Goal: Transaction & Acquisition: Subscribe to service/newsletter

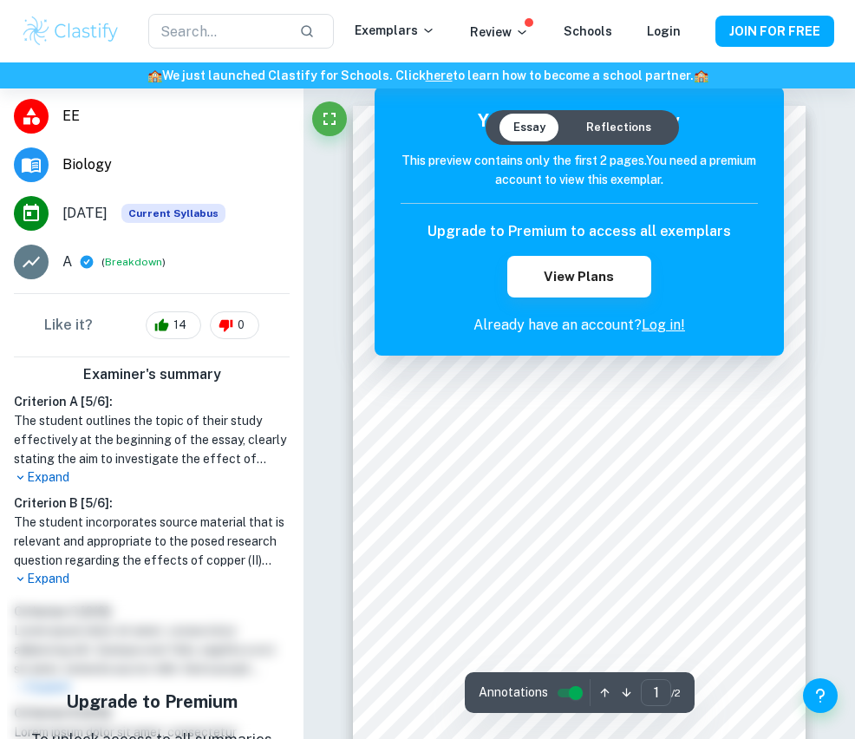
scroll to position [555, 0]
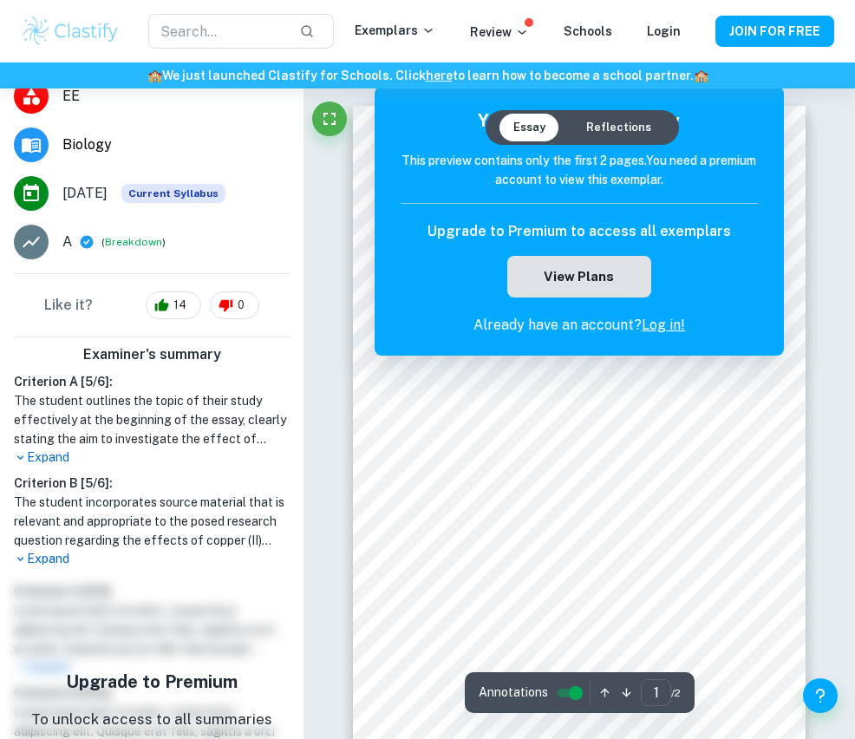
click at [639, 286] on button "View Plans" at bounding box center [578, 277] width 143 height 42
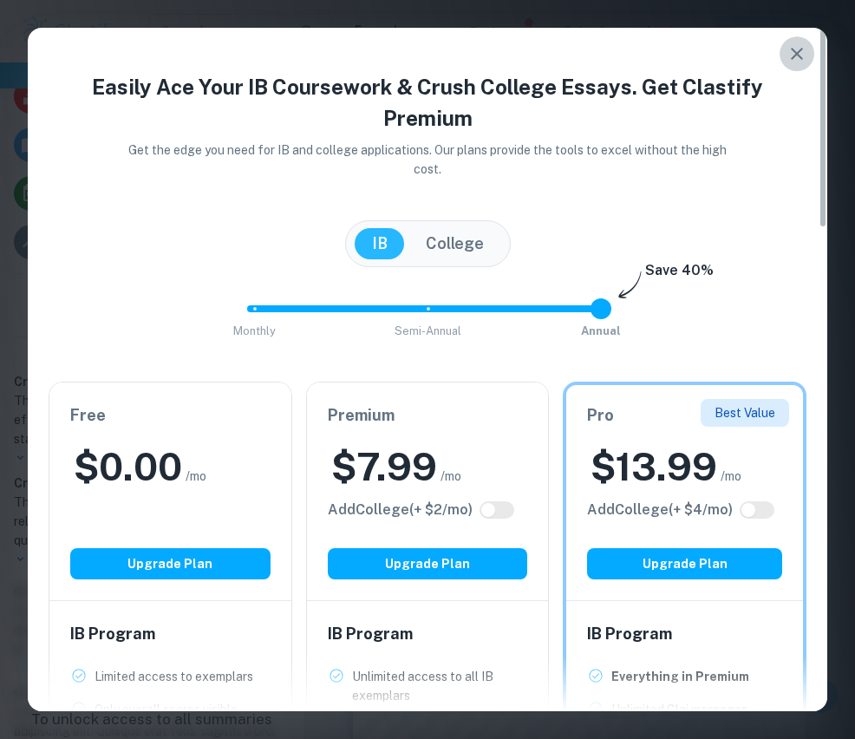
click at [794, 45] on icon "button" at bounding box center [796, 53] width 21 height 21
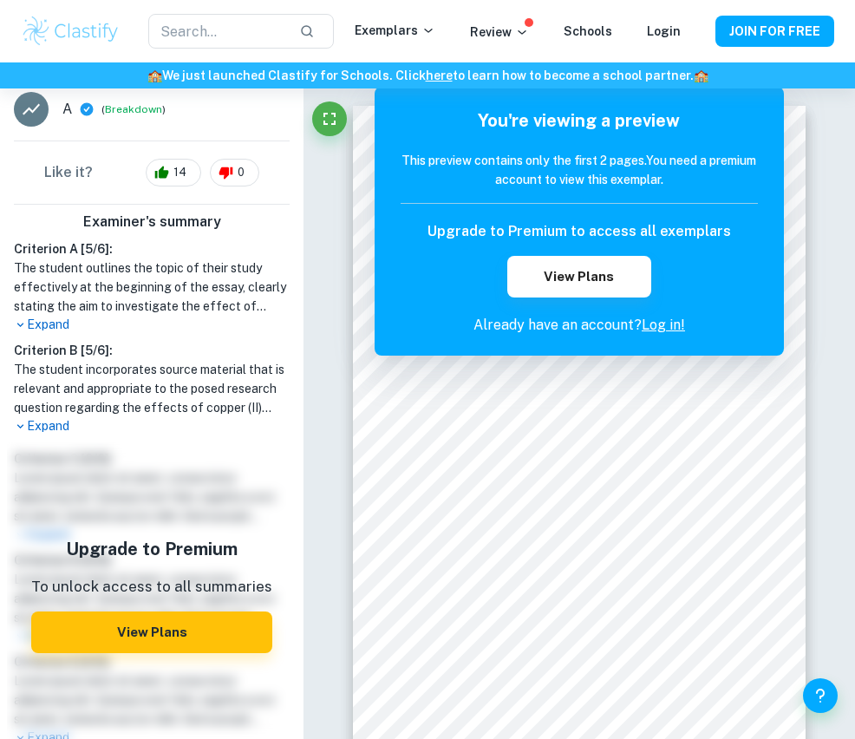
scroll to position [686, 0]
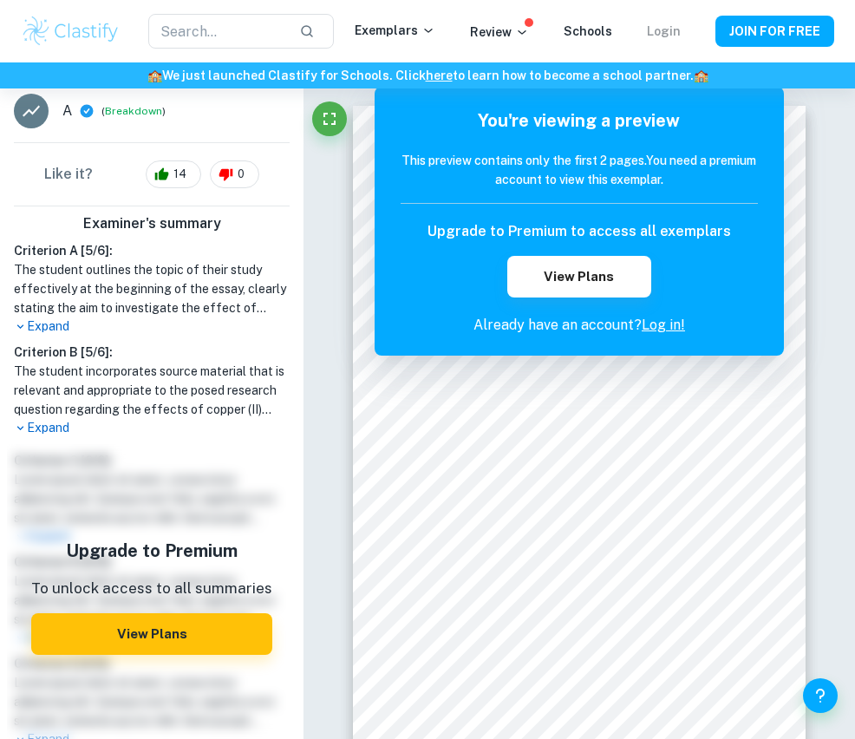
click at [666, 35] on link "Login" at bounding box center [664, 31] width 34 height 14
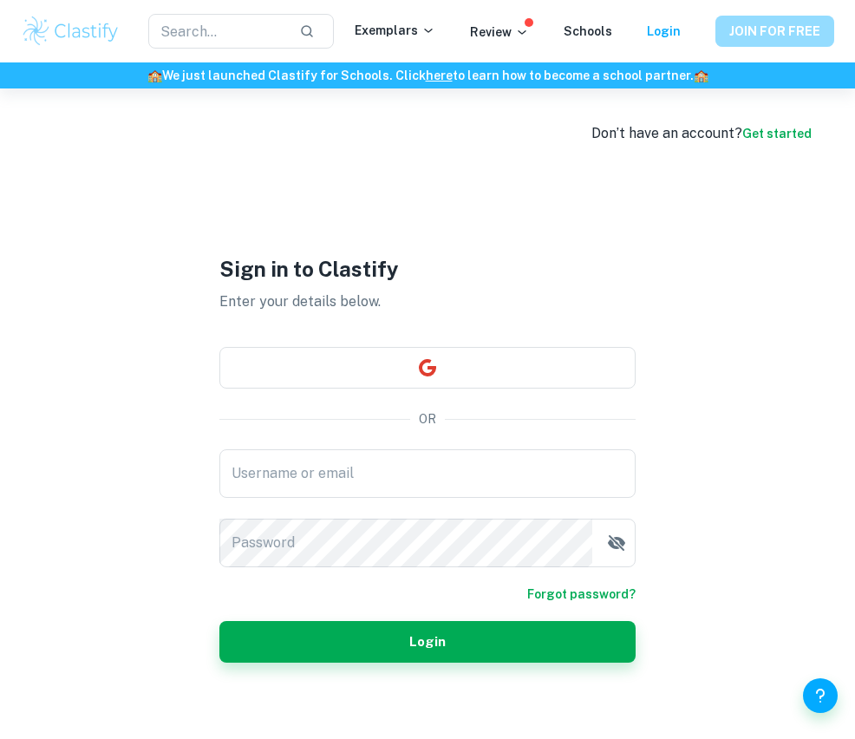
click at [790, 29] on button "JOIN FOR FREE" at bounding box center [774, 31] width 119 height 31
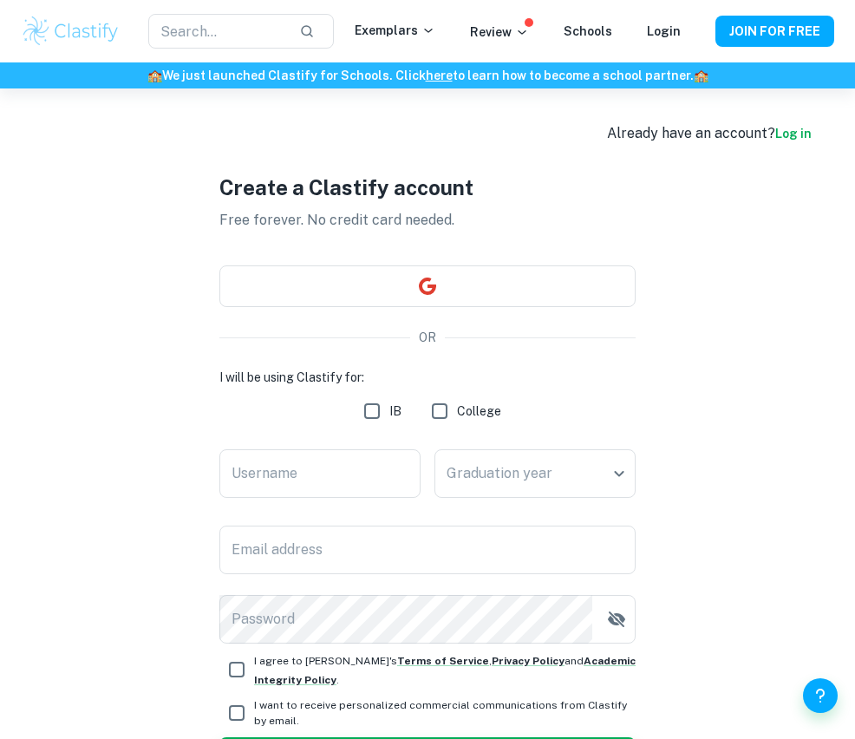
click at [377, 428] on input "IB" at bounding box center [372, 411] width 35 height 35
checkbox input "true"
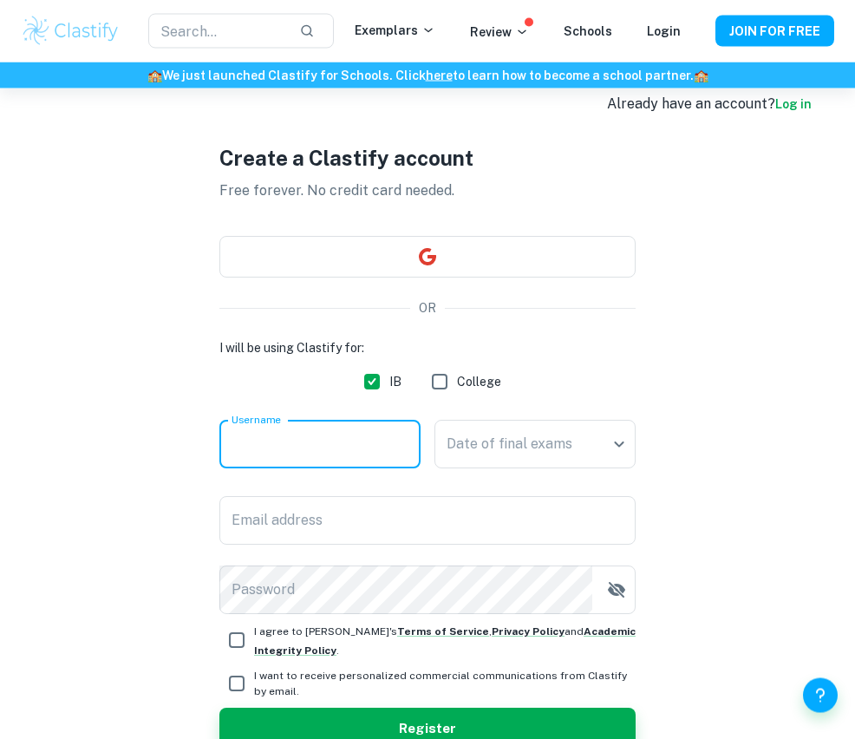
click at [332, 454] on input "Username" at bounding box center [319, 444] width 201 height 49
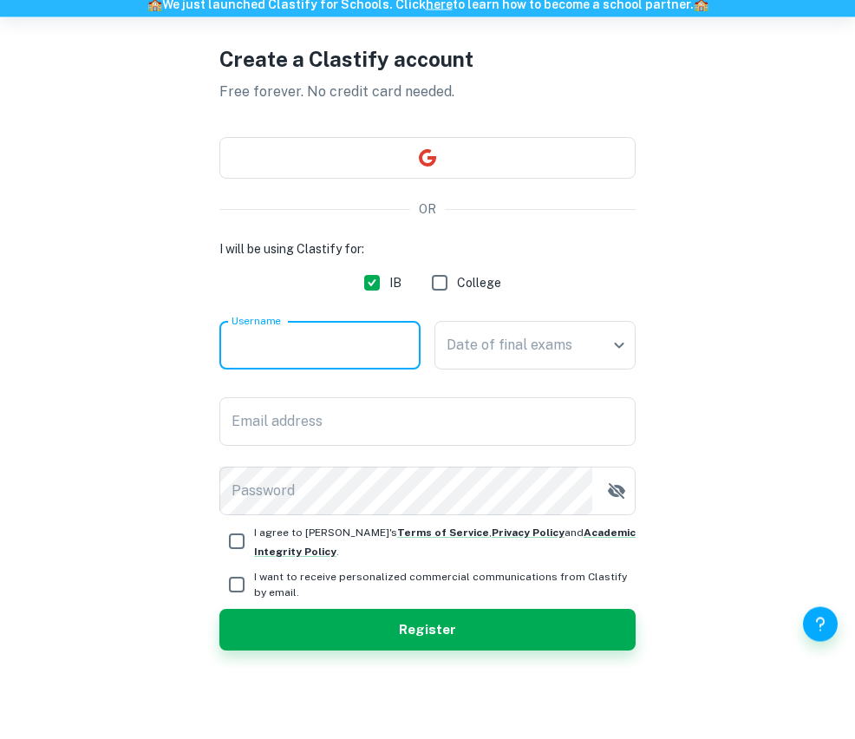
scroll to position [72, 0]
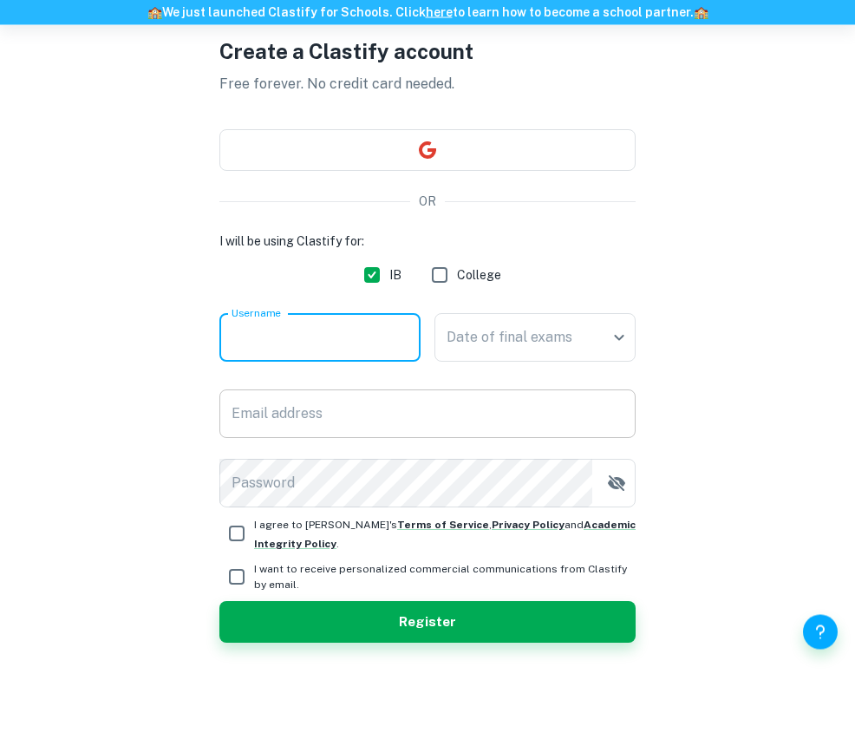
click at [348, 453] on input "Email address" at bounding box center [427, 477] width 416 height 49
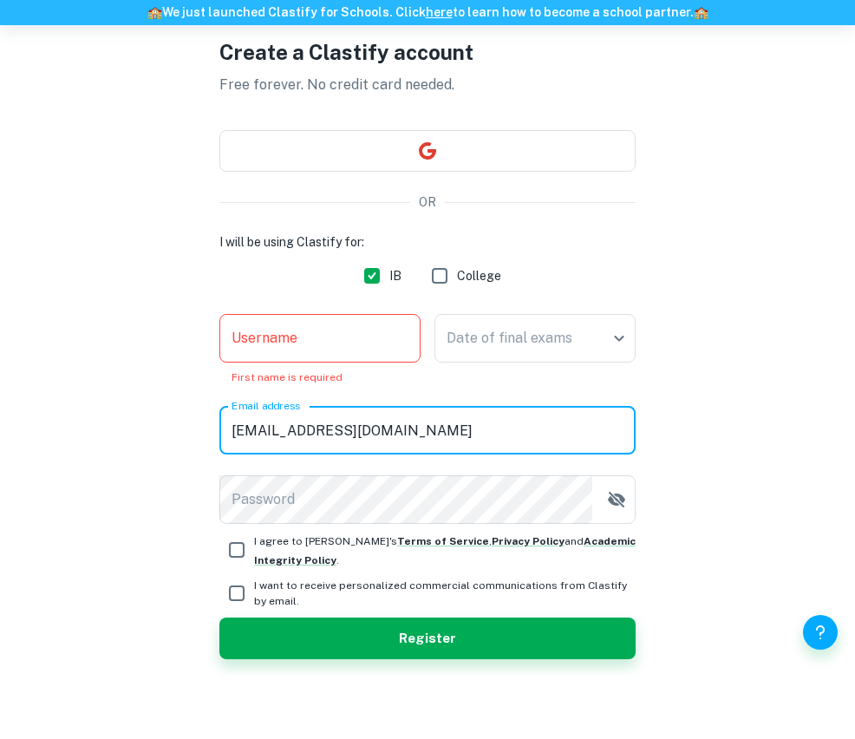
type input "vincent2914406183@163.com"
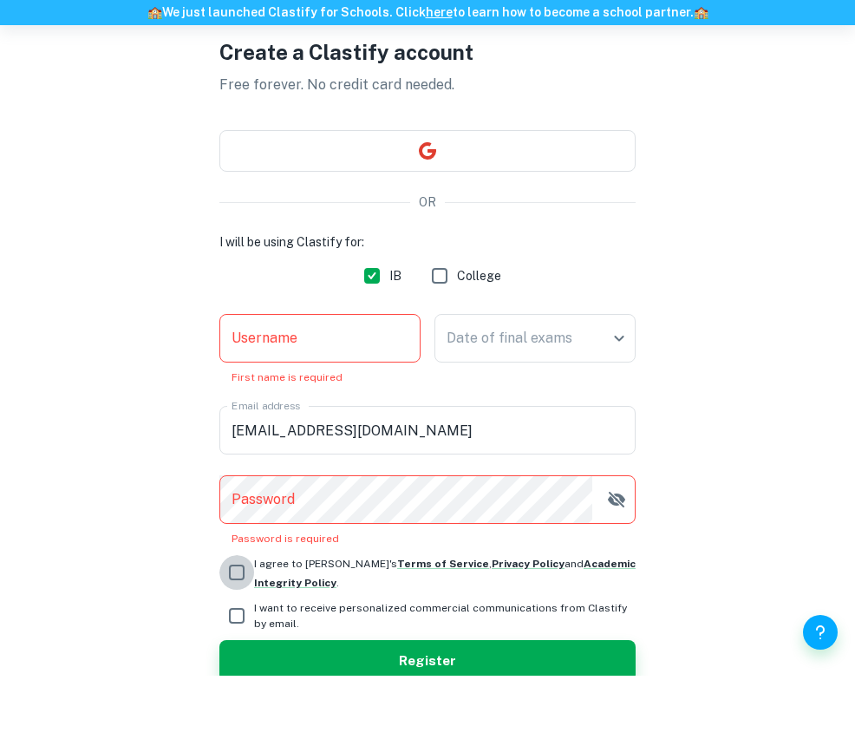
click at [233, 618] on input "I agree to Clastify's Terms of Service , Privacy Policy and Academic Integrity …" at bounding box center [236, 635] width 35 height 35
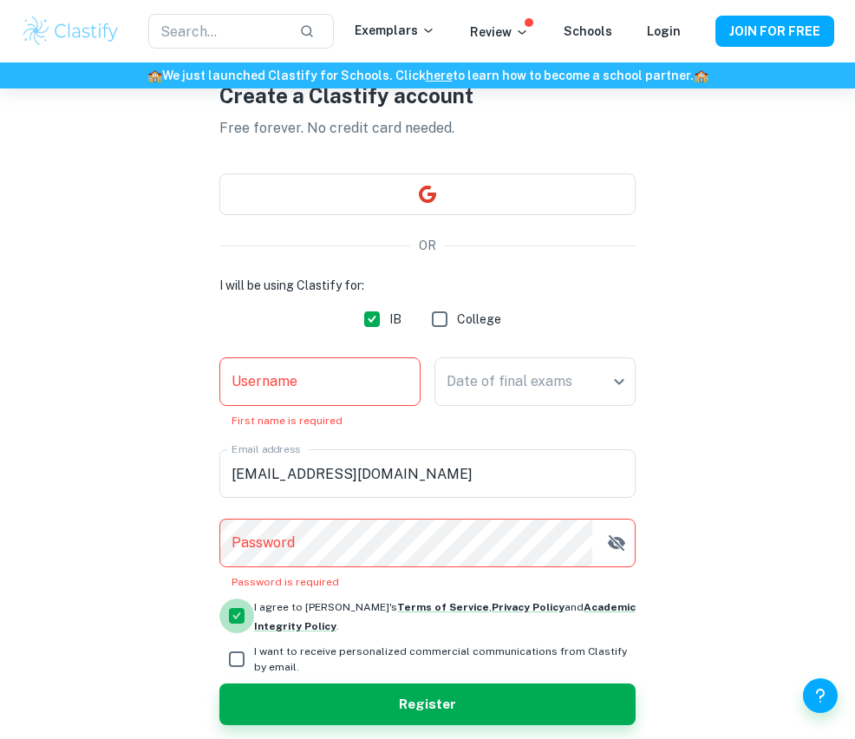
click at [242, 615] on input "I agree to Clastify's Terms of Service , Privacy Policy and Academic Integrity …" at bounding box center [236, 615] width 35 height 35
checkbox input "false"
click at [581, 378] on body "We value your privacy We use cookies to enhance your browsing experience, serve…" at bounding box center [427, 366] width 855 height 739
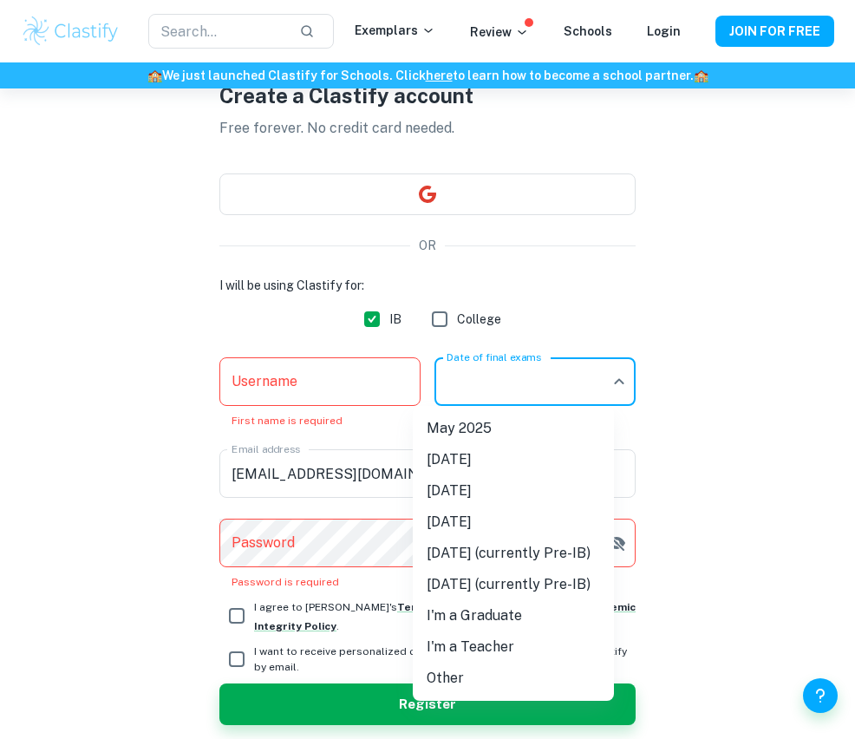
click at [484, 494] on li "May 2026" at bounding box center [513, 490] width 201 height 31
type input "M26"
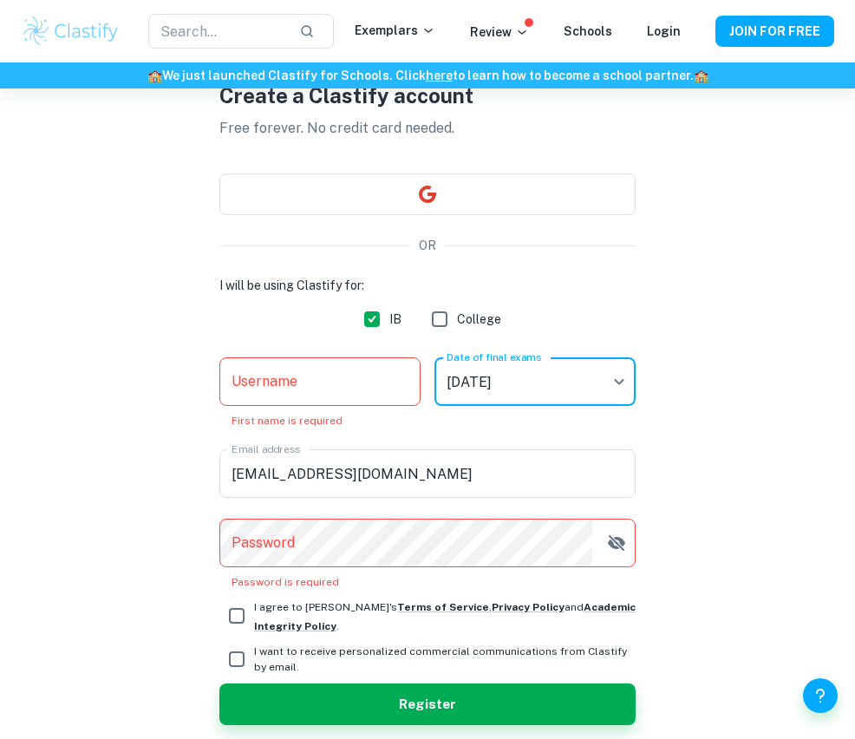
click at [270, 374] on input "Username" at bounding box center [319, 381] width 201 height 49
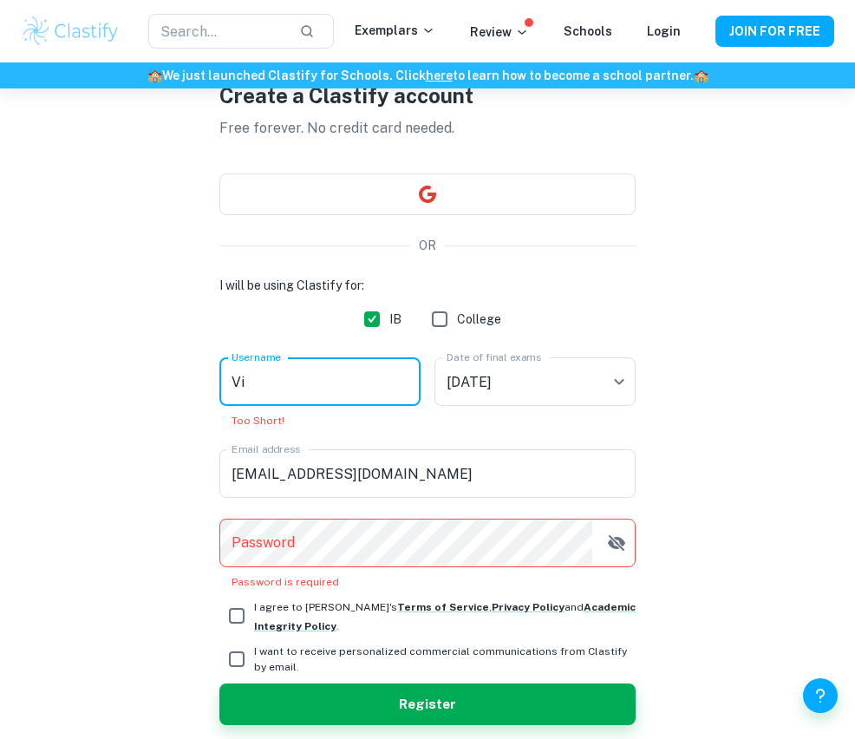
scroll to position [88, 0]
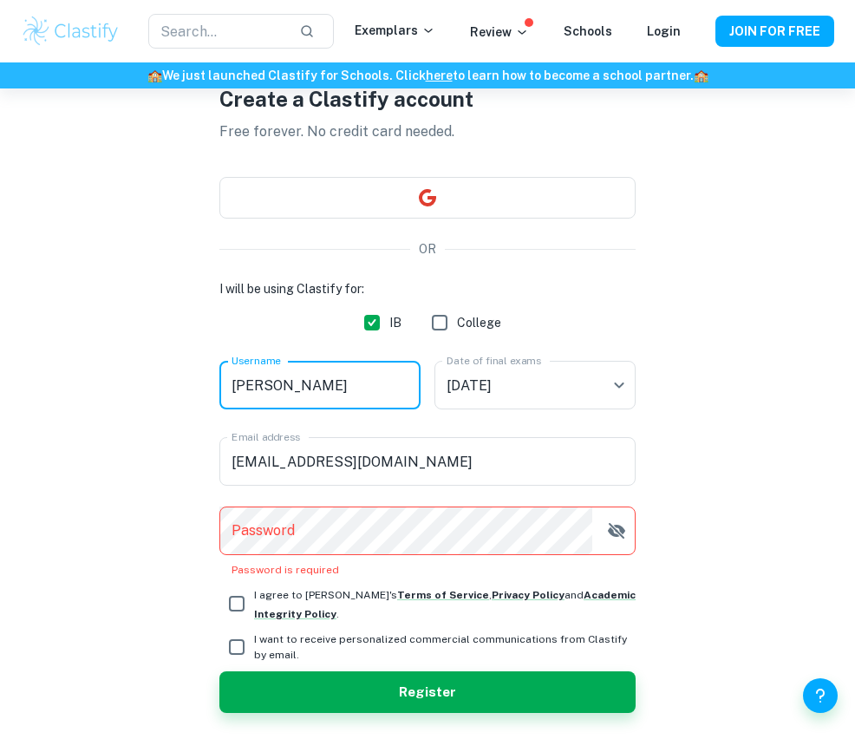
type input "Vincent Shao"
click at [336, 507] on div "I will be using Clastify for: IB College Username Vincent Shao Username Date of…" at bounding box center [427, 428] width 416 height 298
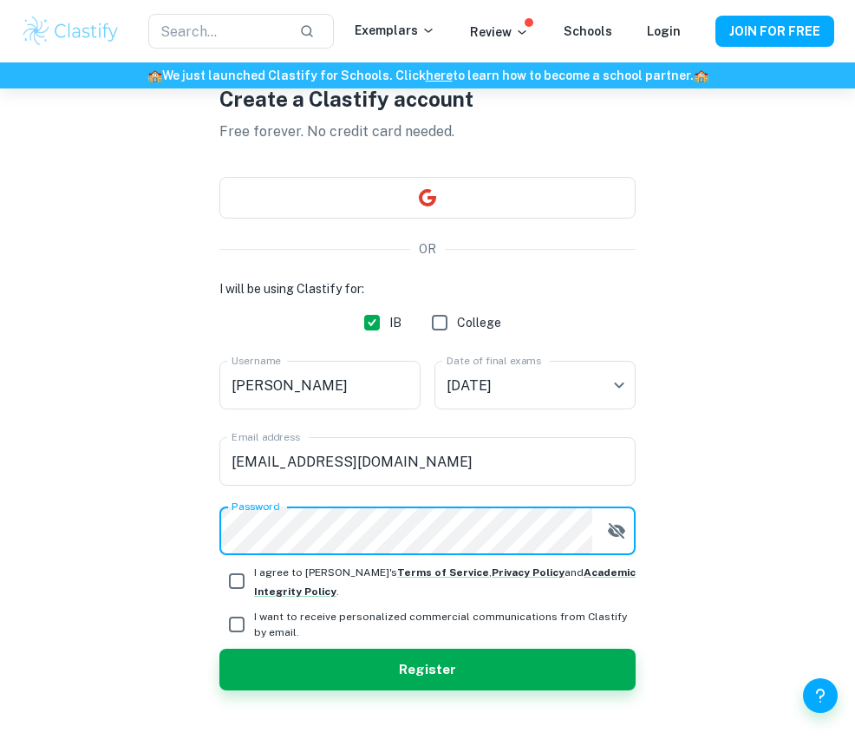
click at [609, 541] on icon "button" at bounding box center [616, 530] width 21 height 21
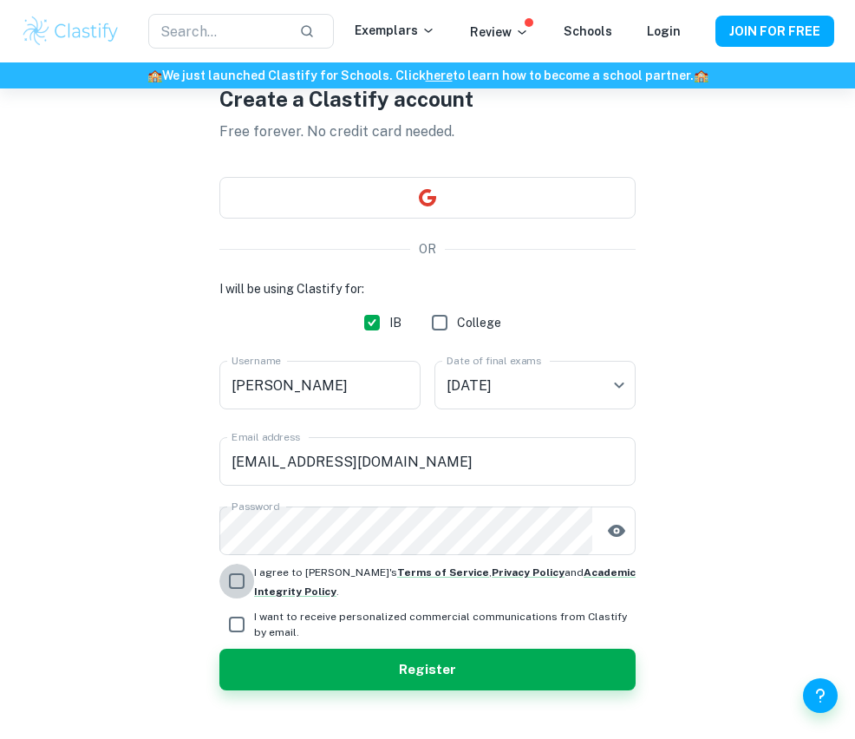
click at [233, 598] on input "I agree to Clastify's Terms of Service , Privacy Policy and Academic Integrity …" at bounding box center [236, 581] width 35 height 35
checkbox input "true"
click at [233, 642] on input "I want to receive personalized commercial communications from Clastify by email." at bounding box center [236, 624] width 35 height 35
checkbox input "true"
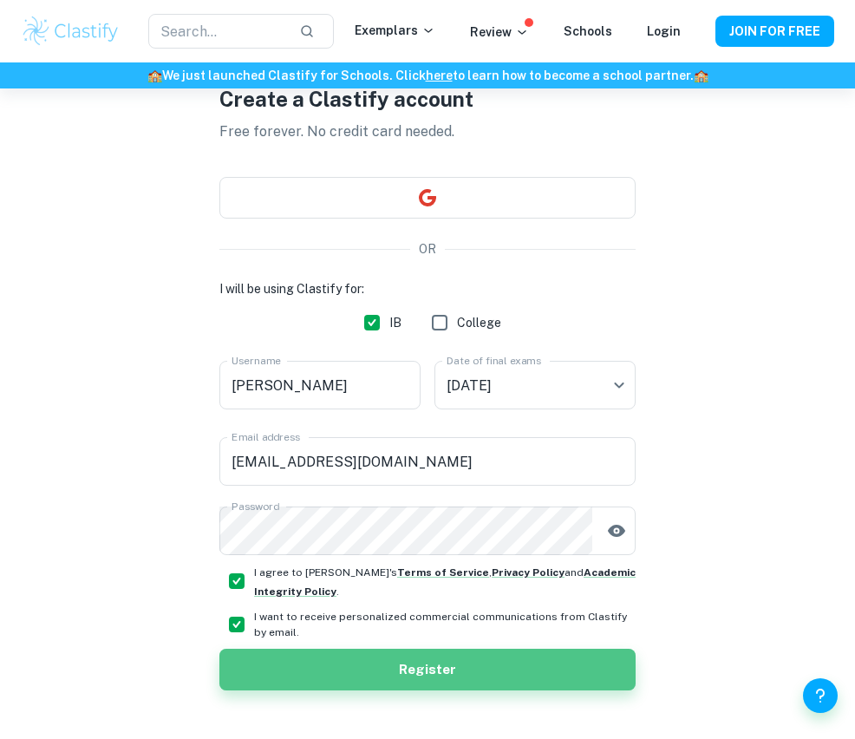
click at [298, 687] on button "Register" at bounding box center [427, 669] width 416 height 42
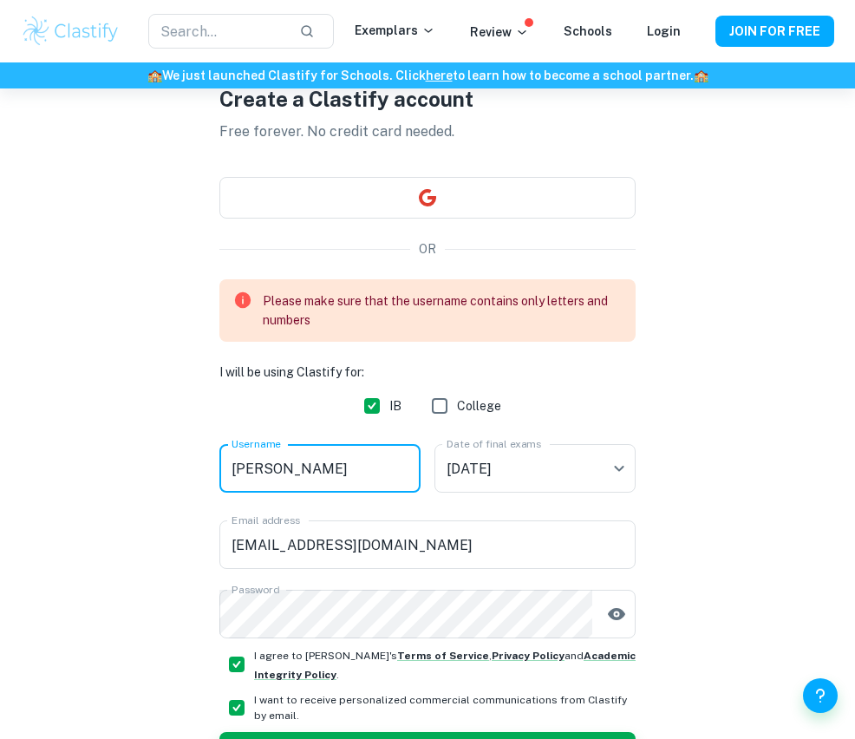
drag, startPoint x: 283, startPoint y: 471, endPoint x: 299, endPoint y: 485, distance: 21.5
click at [283, 471] on input "Vincent Shao" at bounding box center [319, 468] width 201 height 49
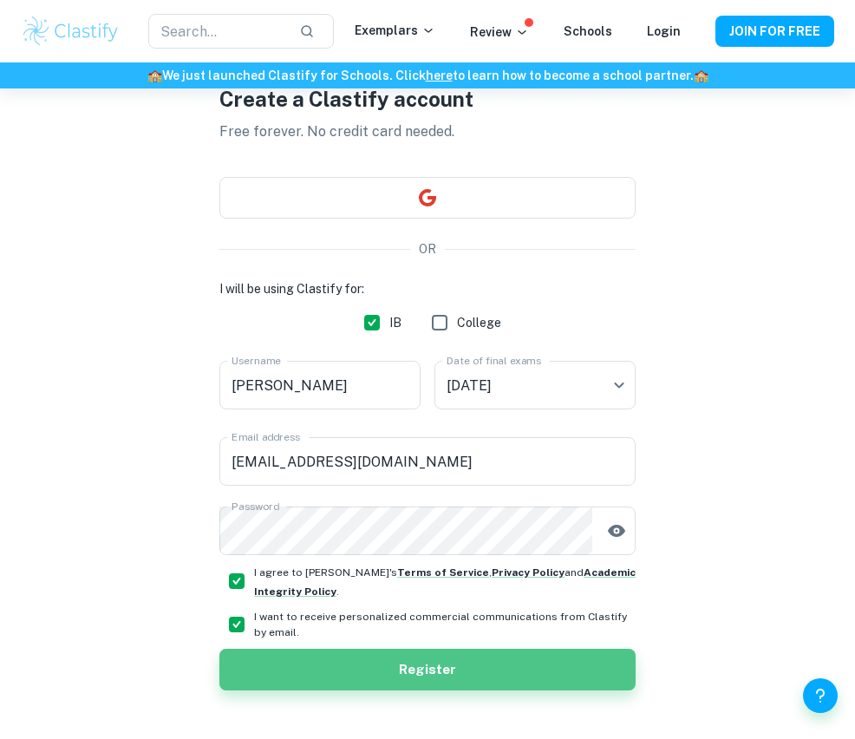
click at [458, 687] on button "Register" at bounding box center [427, 669] width 416 height 42
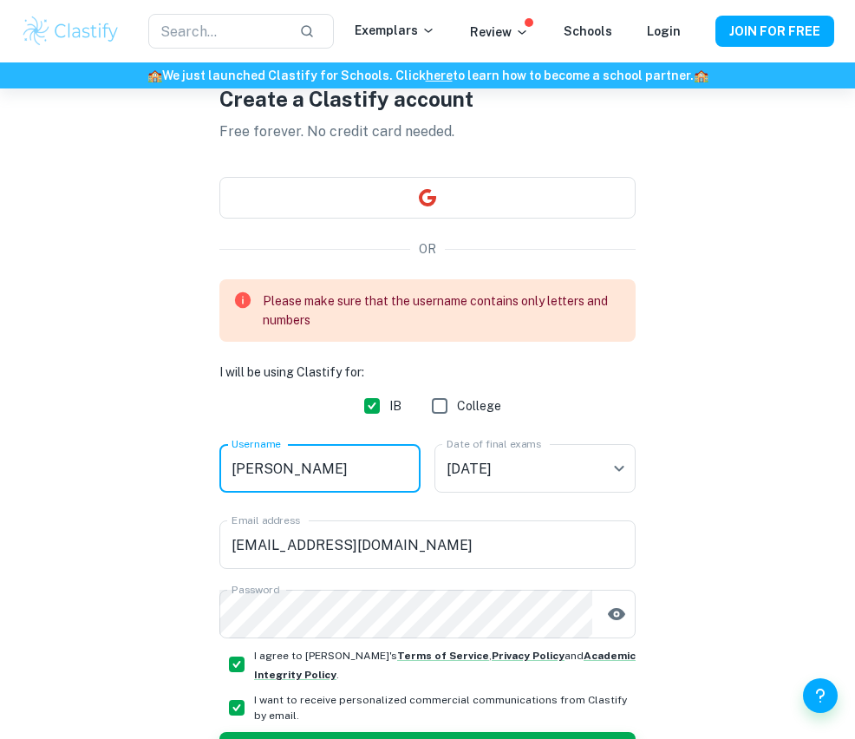
drag, startPoint x: 285, startPoint y: 466, endPoint x: 285, endPoint y: 480, distance: 13.9
click at [285, 466] on input "Vincent-Shao" at bounding box center [319, 468] width 201 height 49
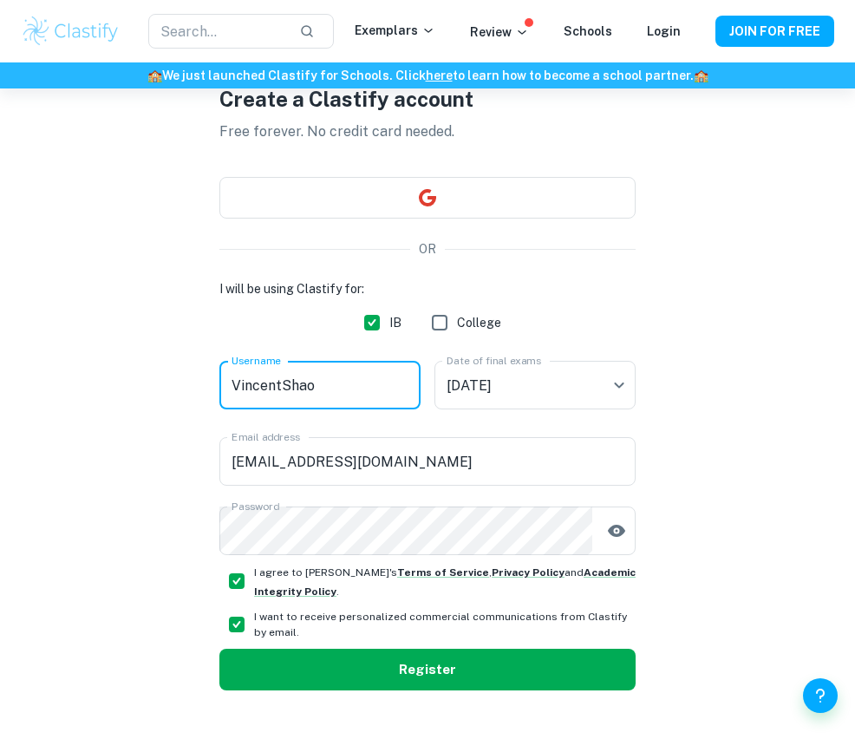
type input "VincentShao"
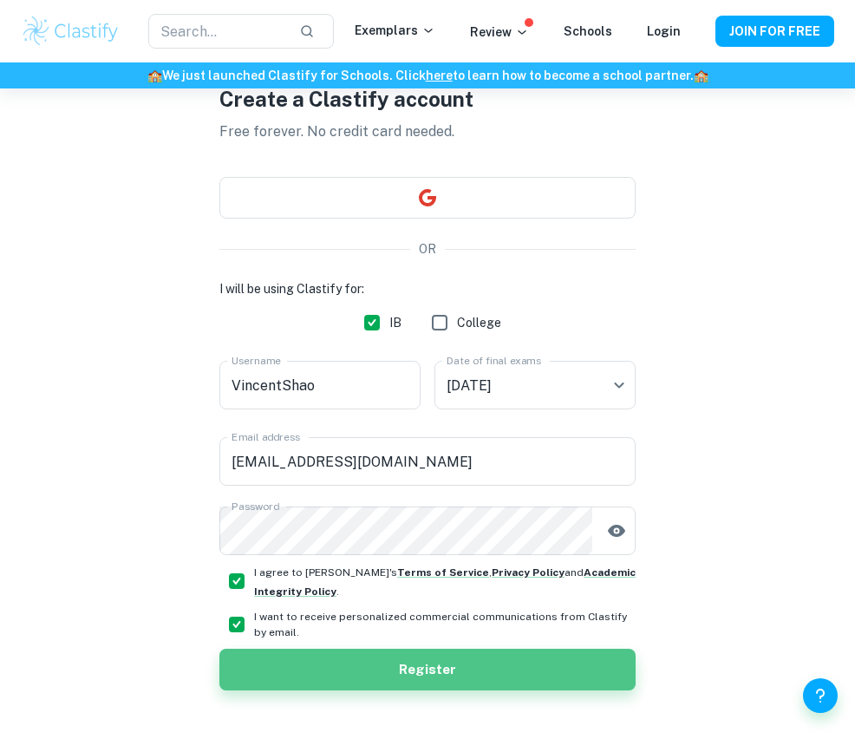
click at [387, 690] on button "Register" at bounding box center [427, 669] width 416 height 42
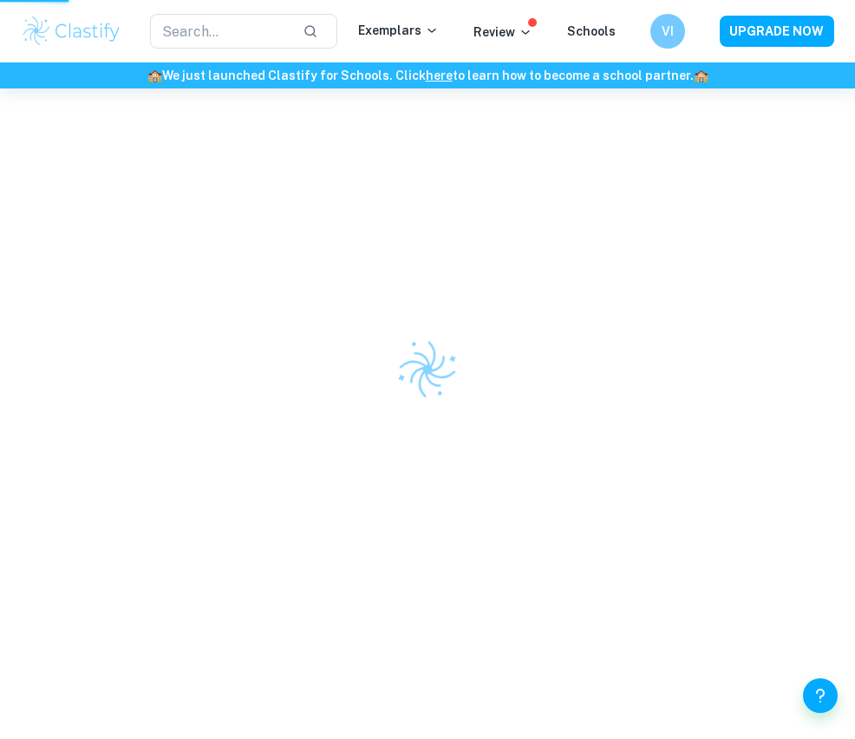
scroll to position [158, 0]
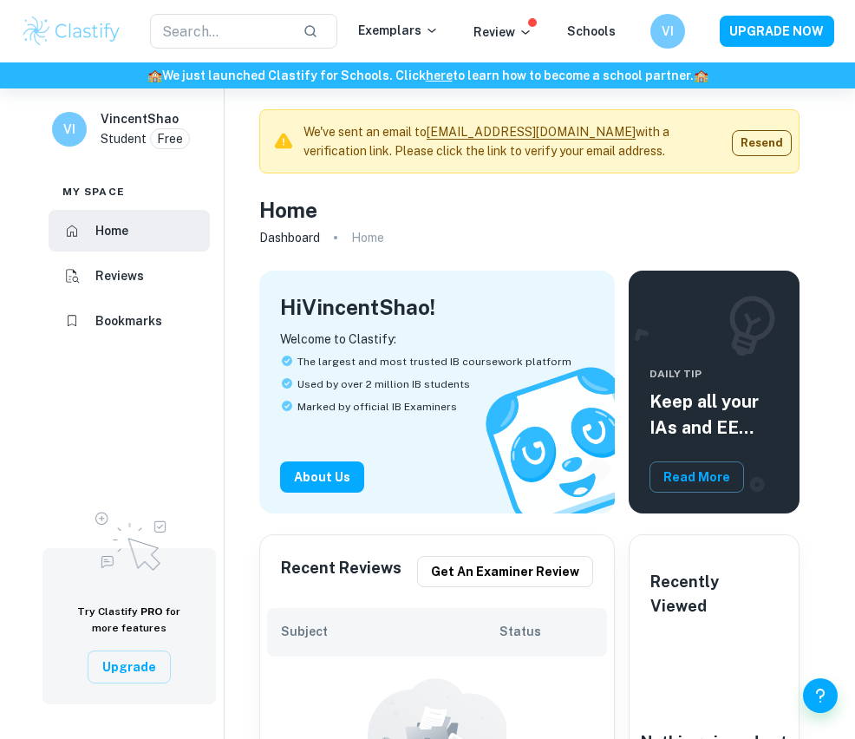
click at [558, 153] on p "We've sent an email to vincent2914406183@163.com with a verification link. Plea…" at bounding box center [510, 141] width 415 height 38
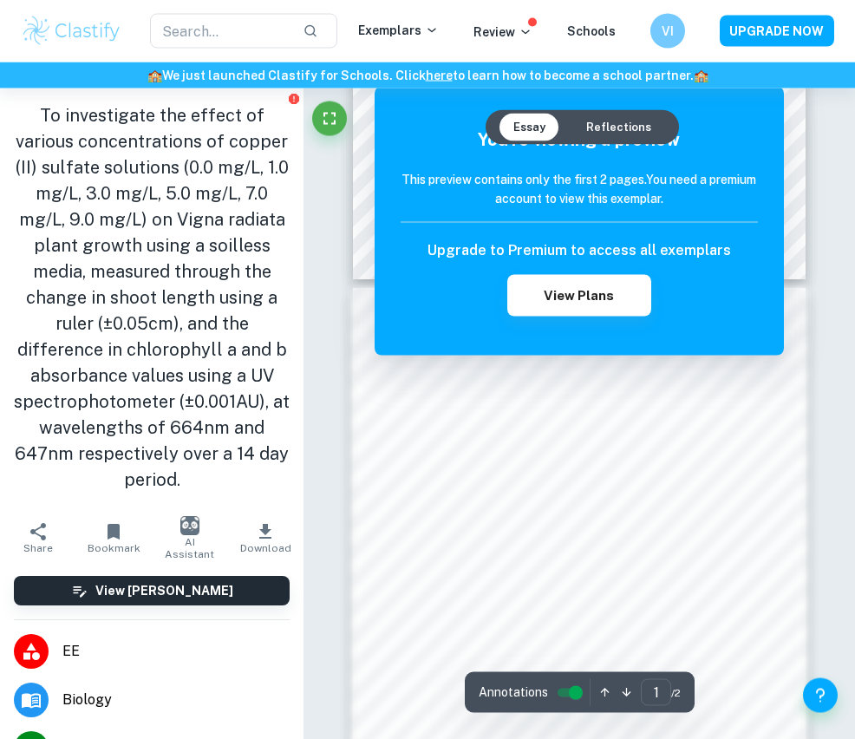
scroll to position [467, 0]
click at [813, 218] on div "Correct Criterion A The student outlines the topic of their study at the beginn…" at bounding box center [578, 334] width 551 height 1427
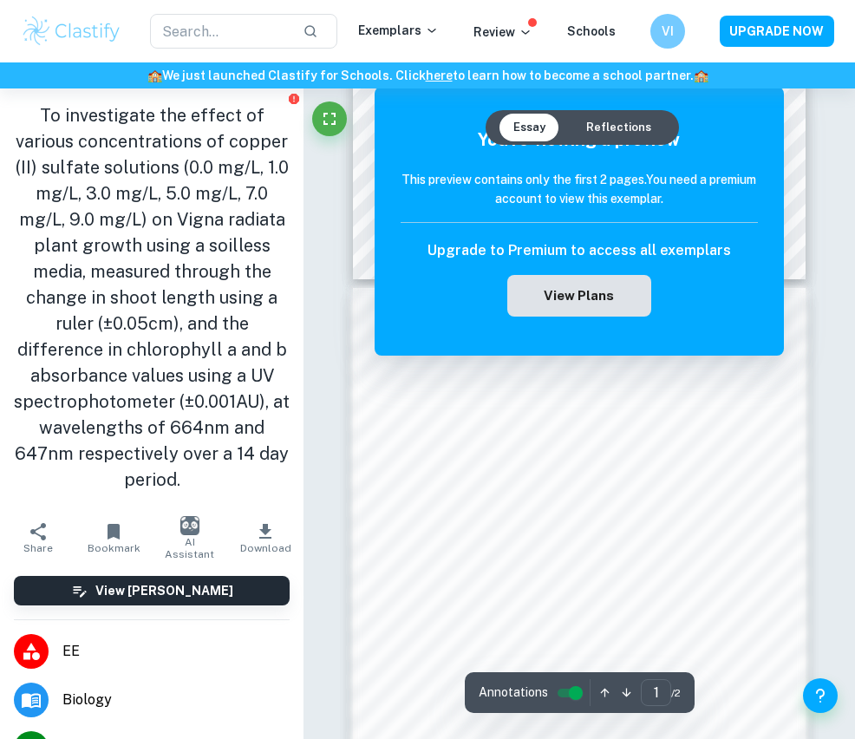
click at [564, 307] on button "View Plans" at bounding box center [578, 296] width 143 height 42
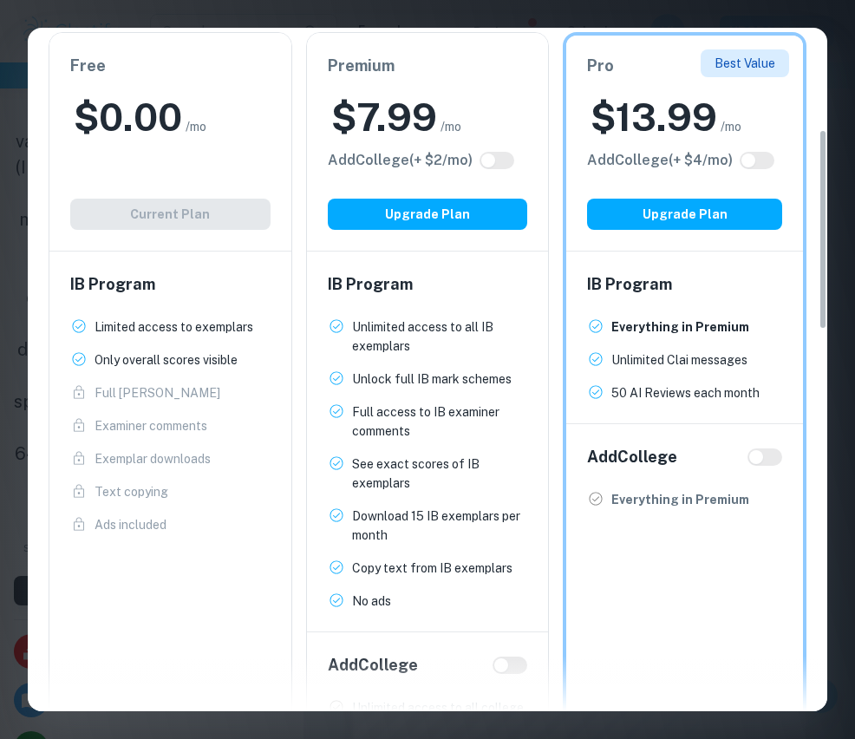
scroll to position [347, 0]
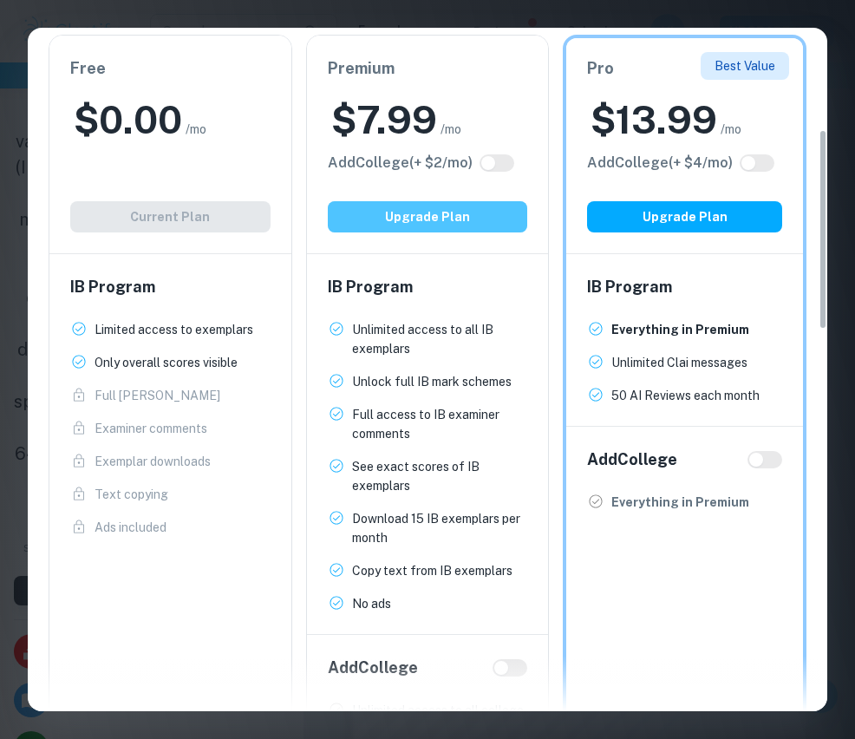
click at [471, 210] on button "Upgrade Plan" at bounding box center [428, 216] width 200 height 31
click at [477, 460] on p "See exact scores of IB exemplars" at bounding box center [440, 476] width 176 height 38
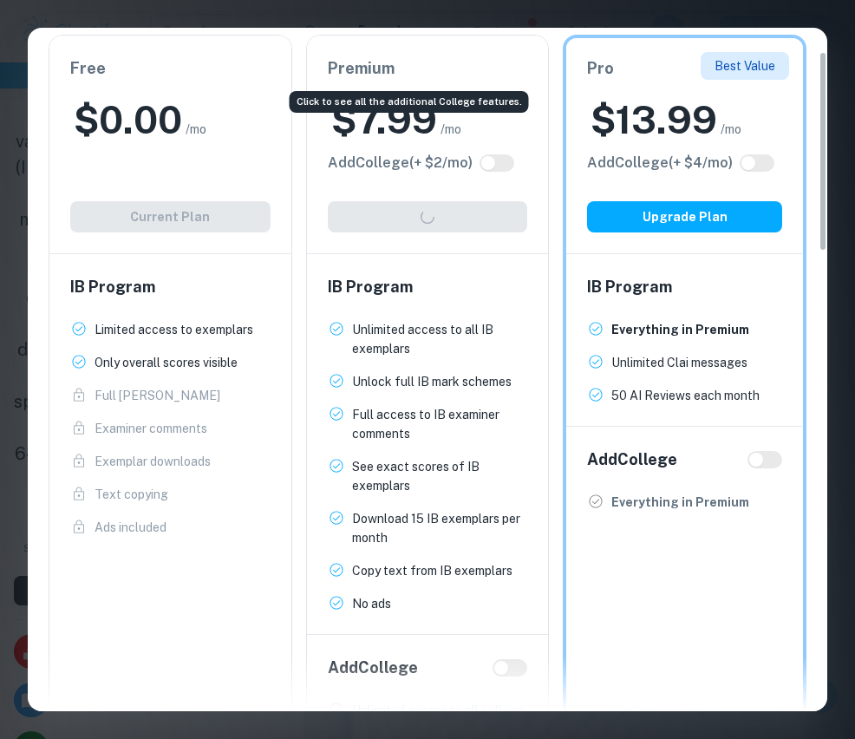
click at [463, 173] on h6 "Add College (+ $ 2 /mo)" at bounding box center [400, 163] width 145 height 21
click at [463, 253] on div "Premium $ 7.99 /mo Add College (+ $ 2 /mo) Upgrade Plan" at bounding box center [428, 145] width 242 height 218
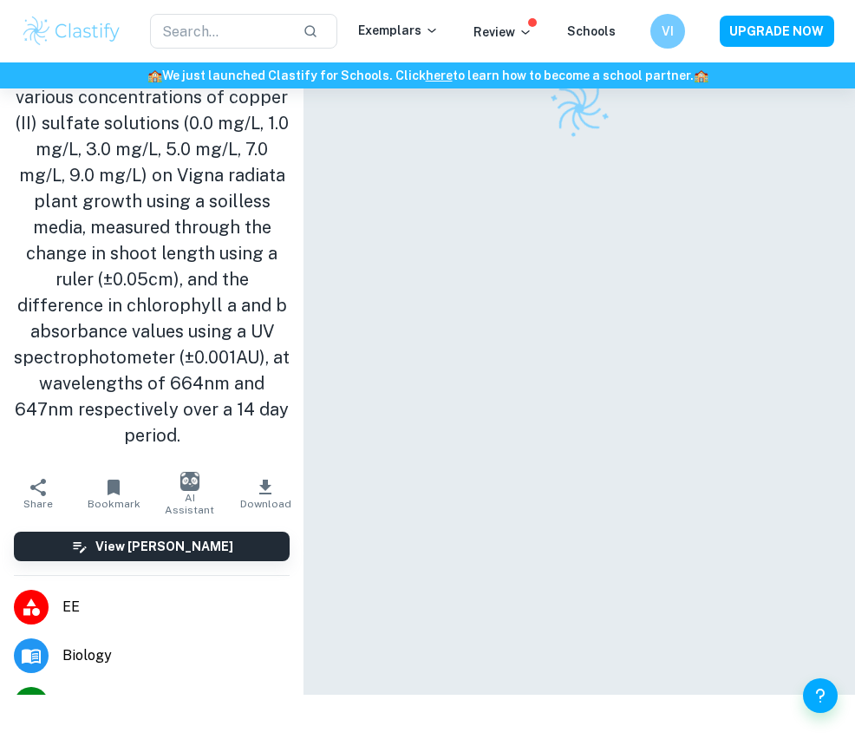
scroll to position [88, 0]
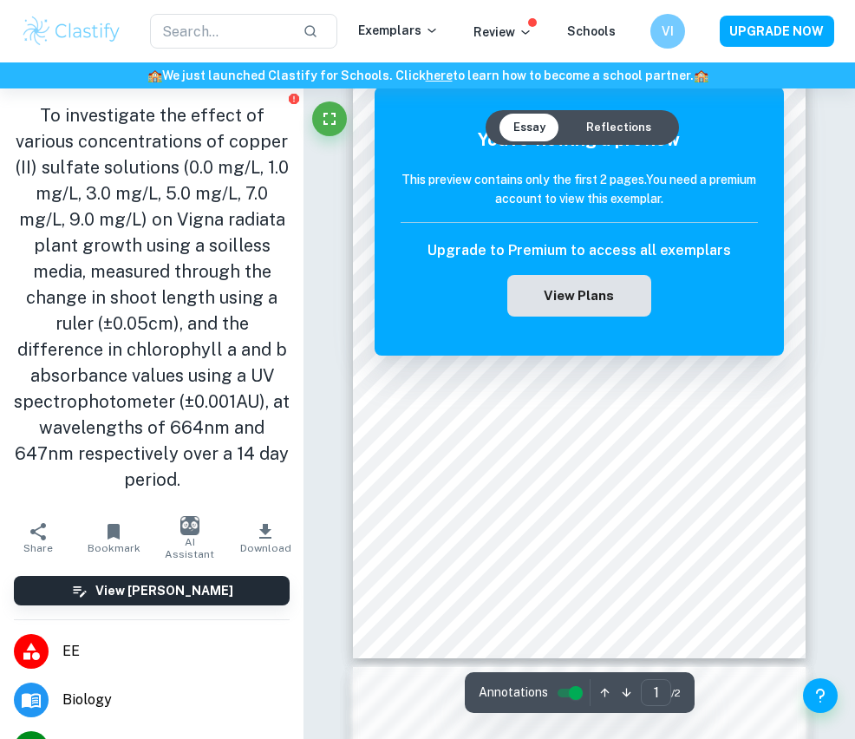
click at [575, 302] on button "View Plans" at bounding box center [578, 296] width 143 height 42
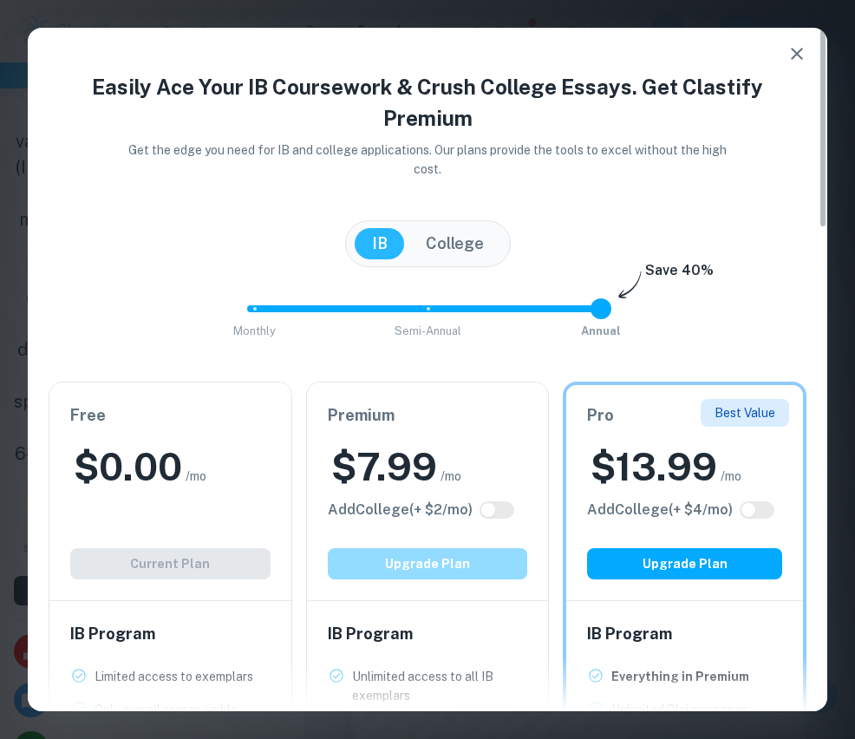
click at [453, 559] on button "Upgrade Plan" at bounding box center [428, 563] width 200 height 31
